Goal: Information Seeking & Learning: Learn about a topic

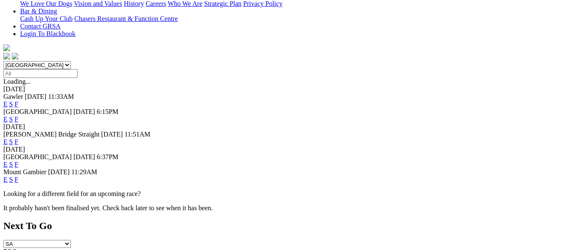
scroll to position [229, 0]
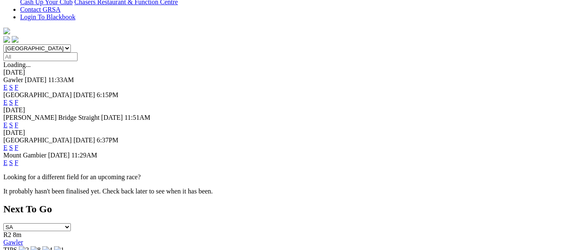
click at [18, 144] on link "F" at bounding box center [17, 147] width 4 height 7
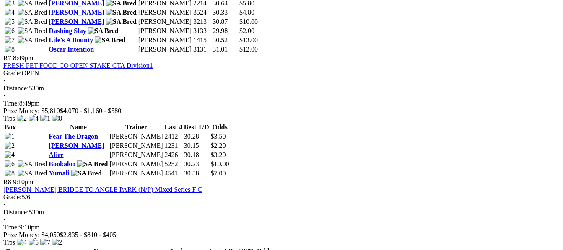
scroll to position [1284, 0]
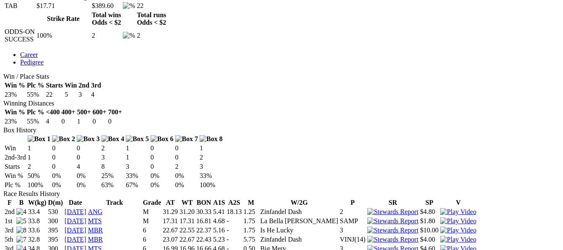
scroll to position [425, 0]
